Goal: Transaction & Acquisition: Download file/media

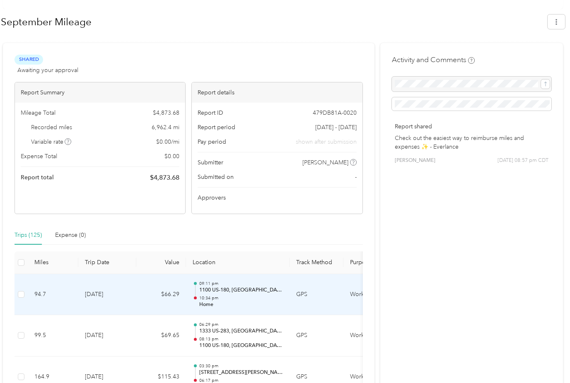
scroll to position [32, 0]
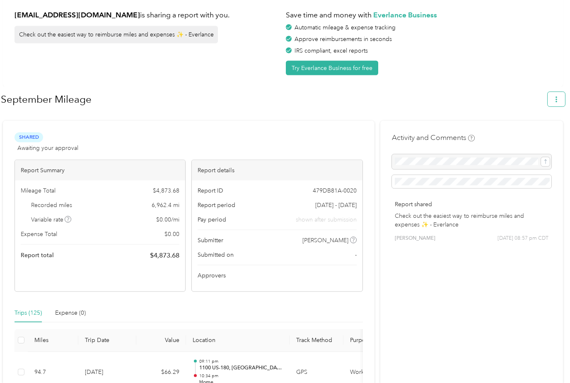
click at [556, 102] on button "button" at bounding box center [556, 99] width 17 height 15
click at [531, 134] on span "Download" at bounding box center [537, 138] width 27 height 9
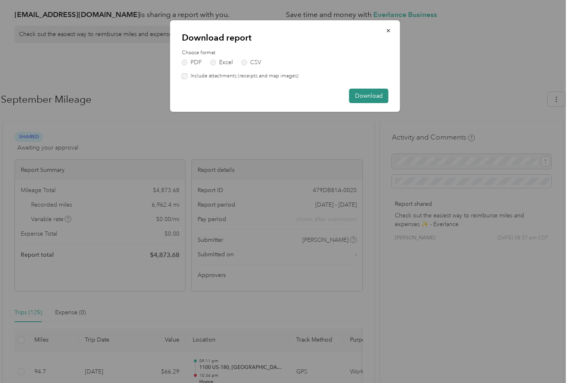
click at [368, 97] on button "Download" at bounding box center [368, 96] width 39 height 15
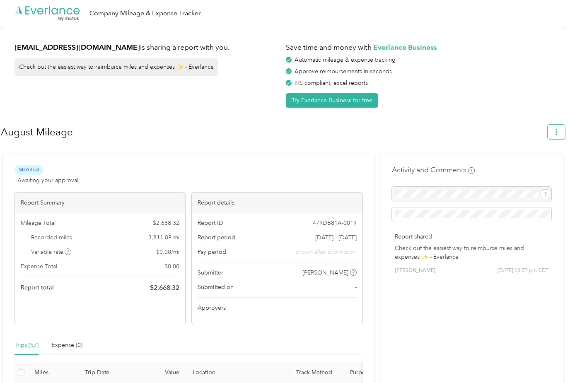
click at [560, 135] on span "button" at bounding box center [557, 132] width 6 height 7
click at [535, 167] on span "Download" at bounding box center [537, 171] width 27 height 9
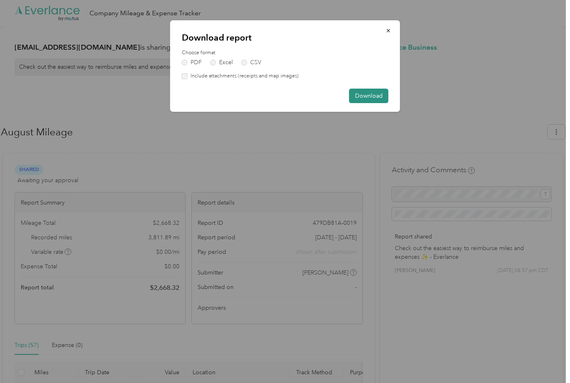
click at [368, 95] on button "Download" at bounding box center [368, 96] width 39 height 15
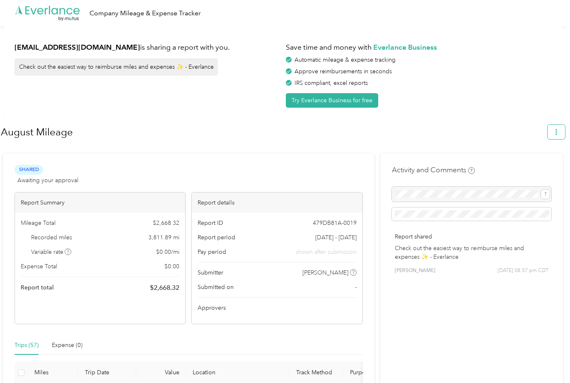
click at [555, 131] on button "button" at bounding box center [556, 132] width 17 height 15
click at [540, 167] on span "Download" at bounding box center [537, 171] width 27 height 9
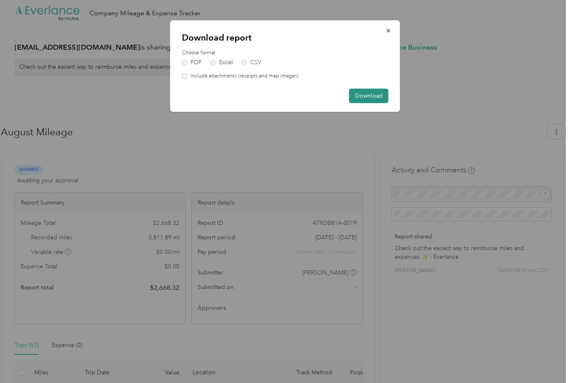
click at [370, 99] on button "Download" at bounding box center [368, 96] width 39 height 15
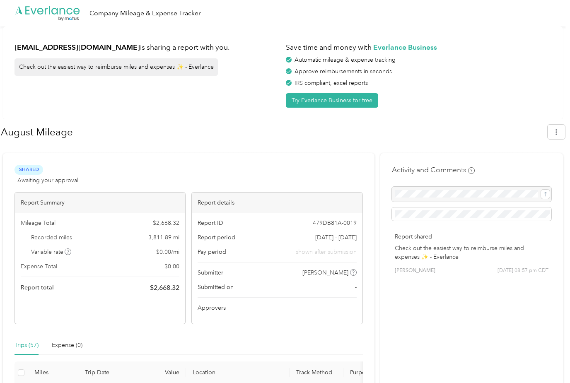
click at [0, 0] on html ".cls-1 { fill: #00adee; } .cls-2 { fill: #fff; } .cls-3 { fill: #707372; } .cls…" at bounding box center [283, 191] width 566 height 383
click at [559, 135] on icon "button" at bounding box center [557, 132] width 6 height 6
click at [531, 167] on span "Download" at bounding box center [537, 171] width 27 height 9
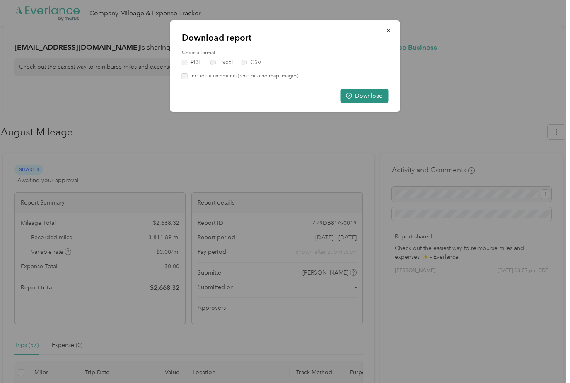
click at [361, 97] on button "Download" at bounding box center [365, 96] width 48 height 15
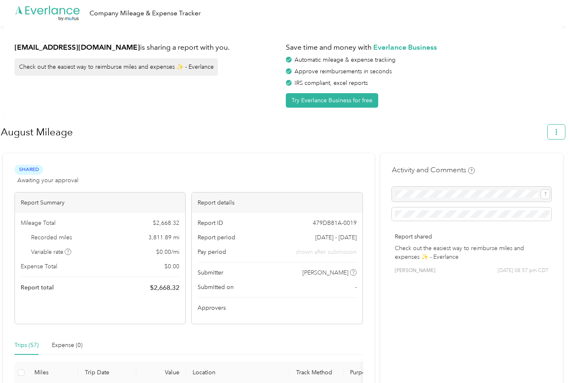
click at [565, 134] on button "button" at bounding box center [556, 132] width 17 height 15
